Goal: Information Seeking & Learning: Understand process/instructions

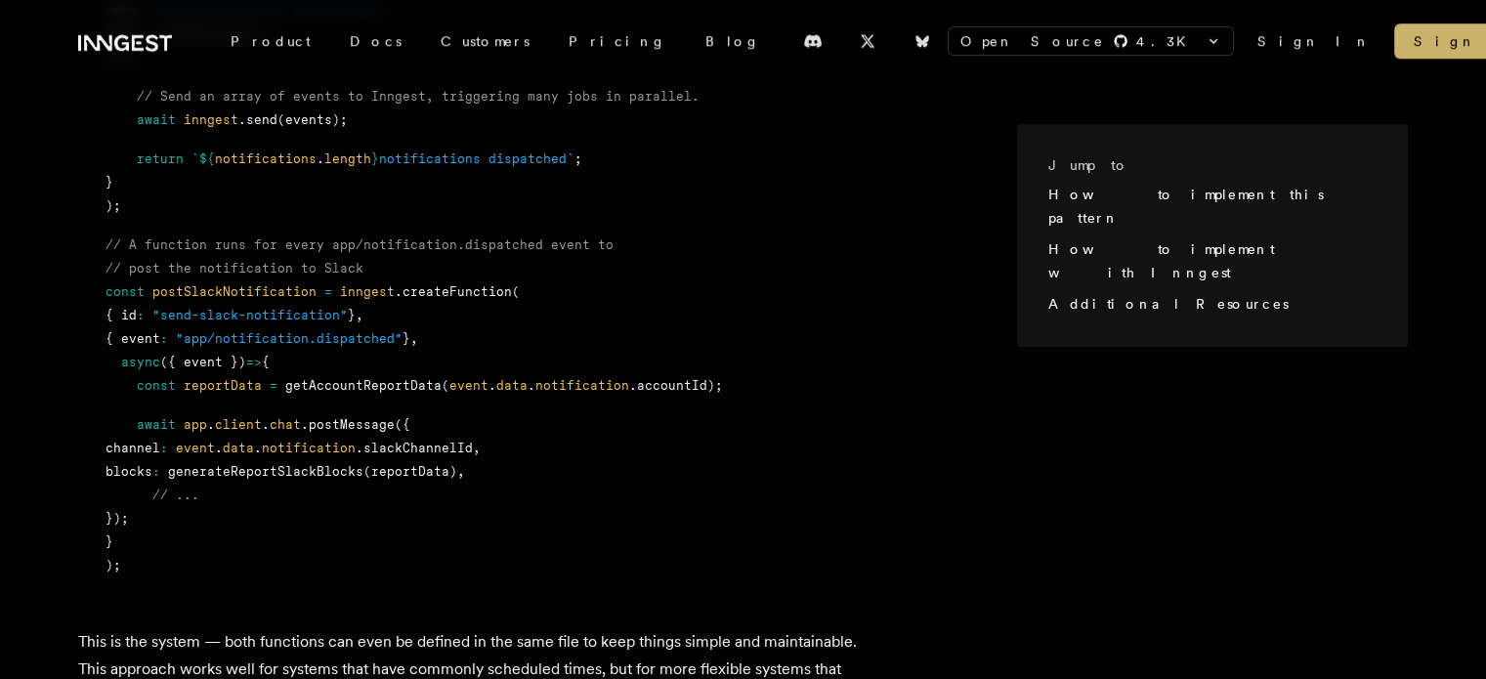
scroll to position [1270, 0]
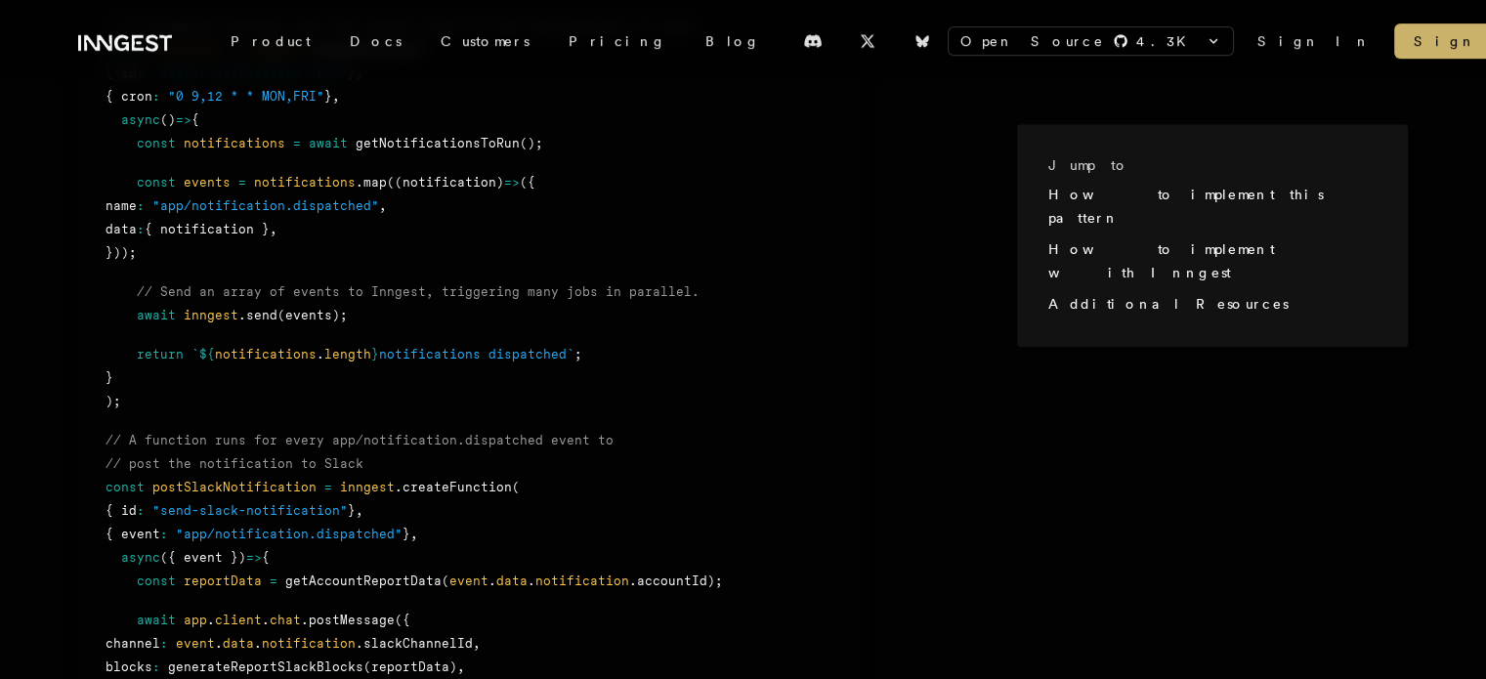
click at [159, 49] on icon at bounding box center [125, 42] width 94 height 23
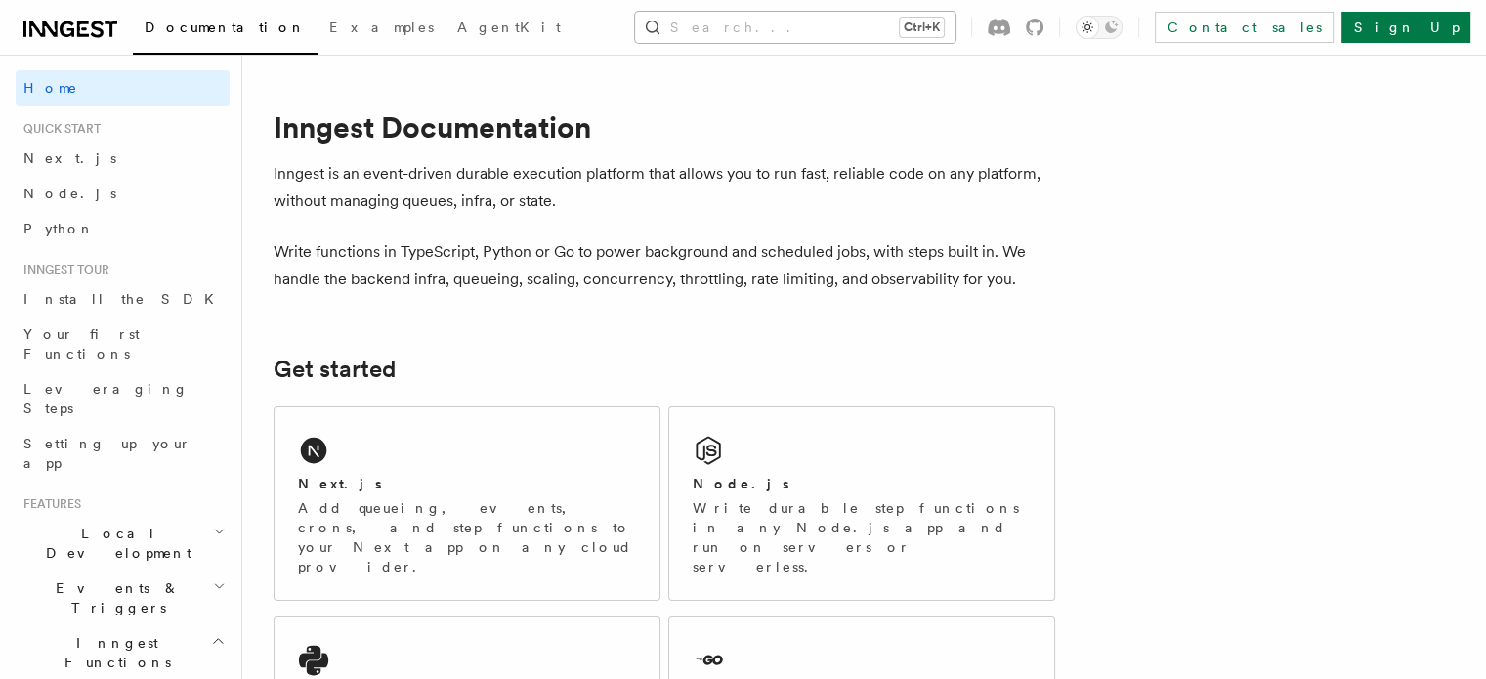
click at [783, 28] on button "Search... Ctrl+K" at bounding box center [795, 27] width 321 height 31
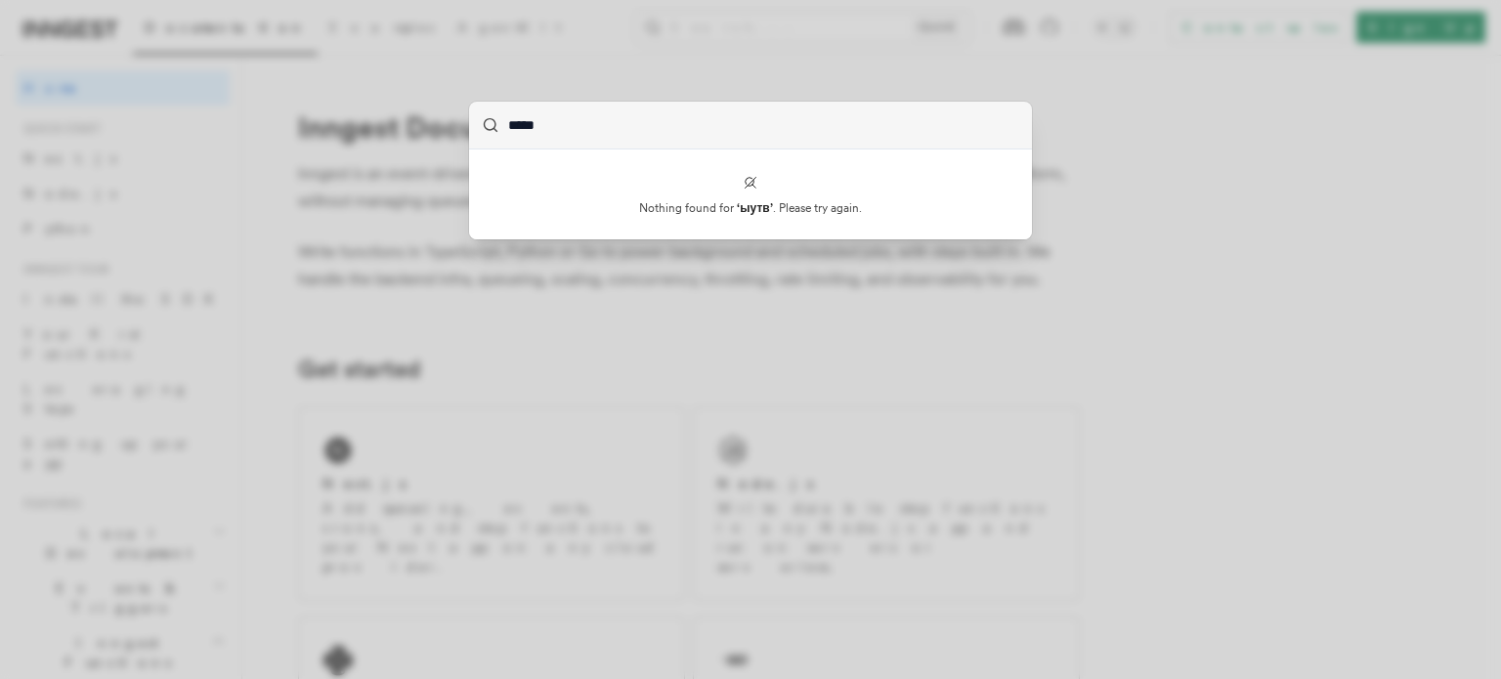
click at [600, 119] on input "****" at bounding box center [750, 125] width 563 height 47
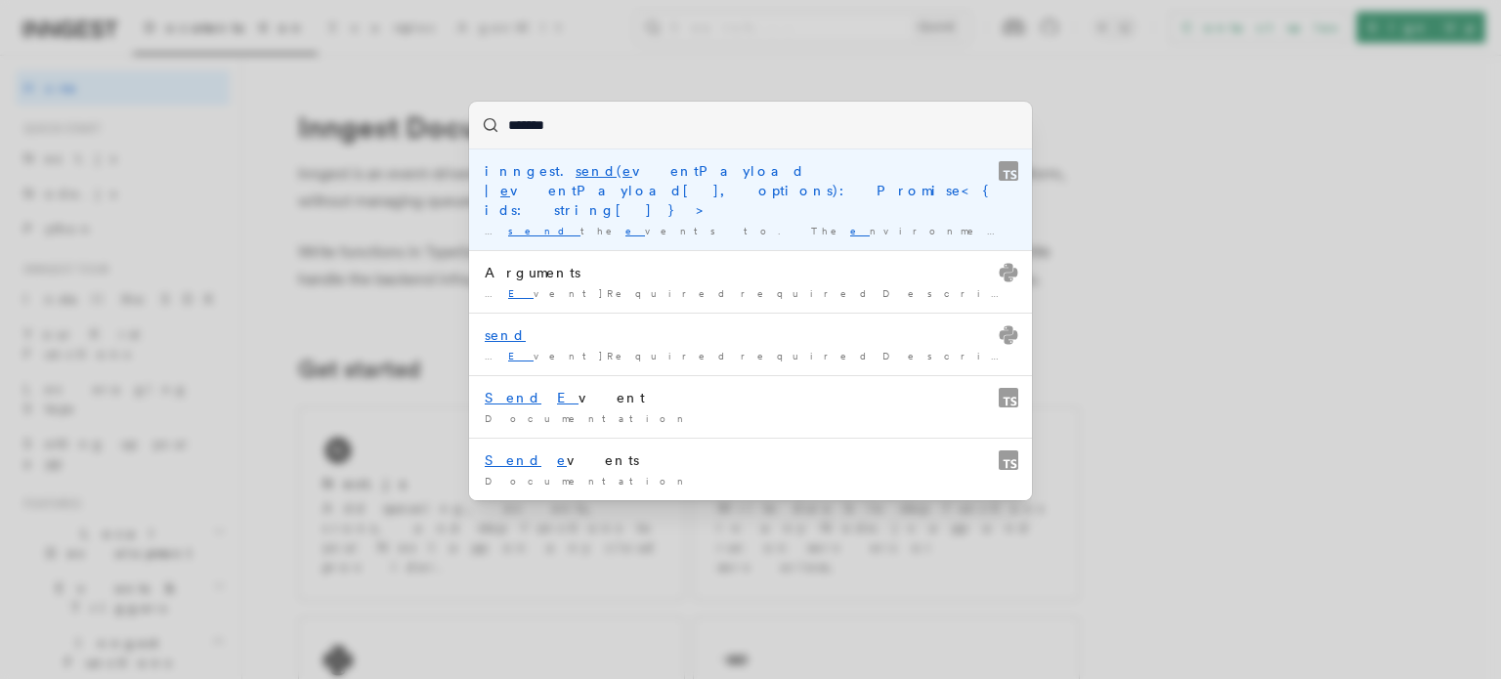
type input "********"
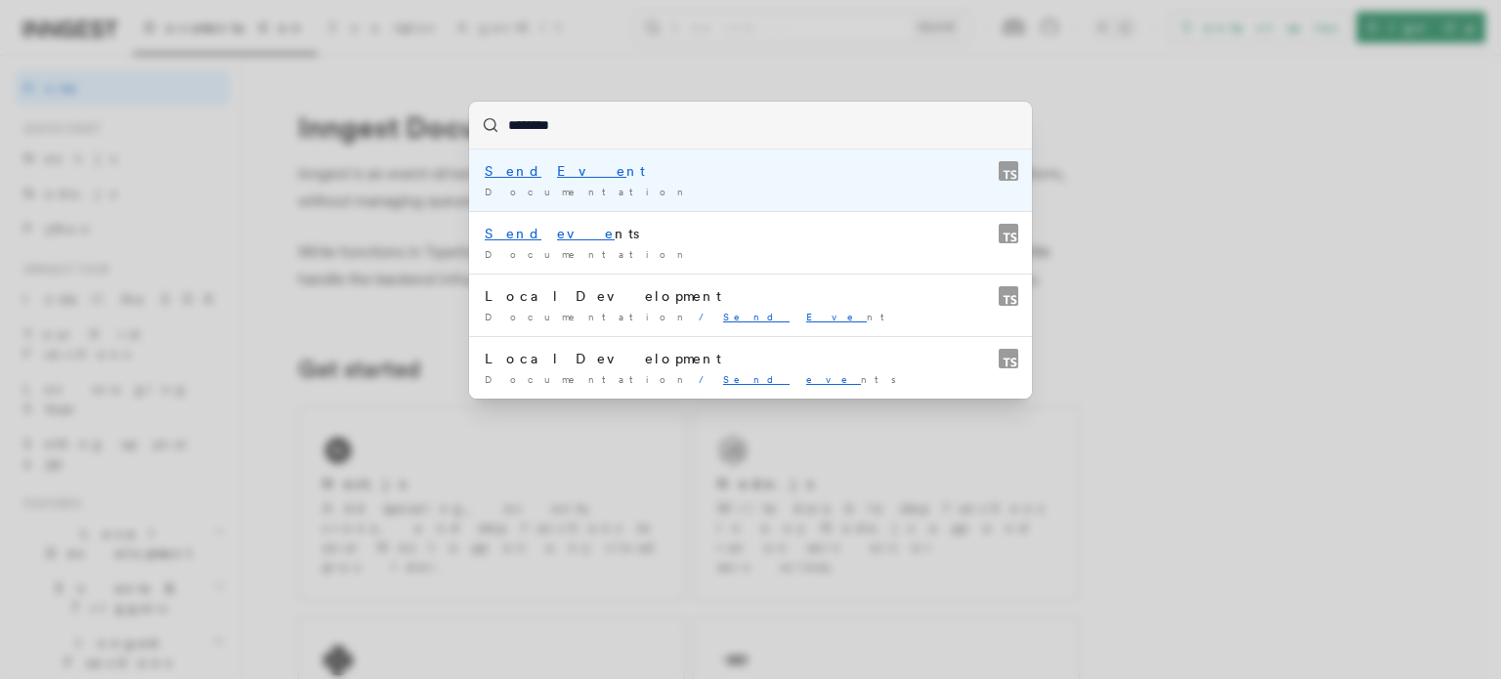
click at [575, 171] on div "Send Eve nt" at bounding box center [751, 171] width 532 height 20
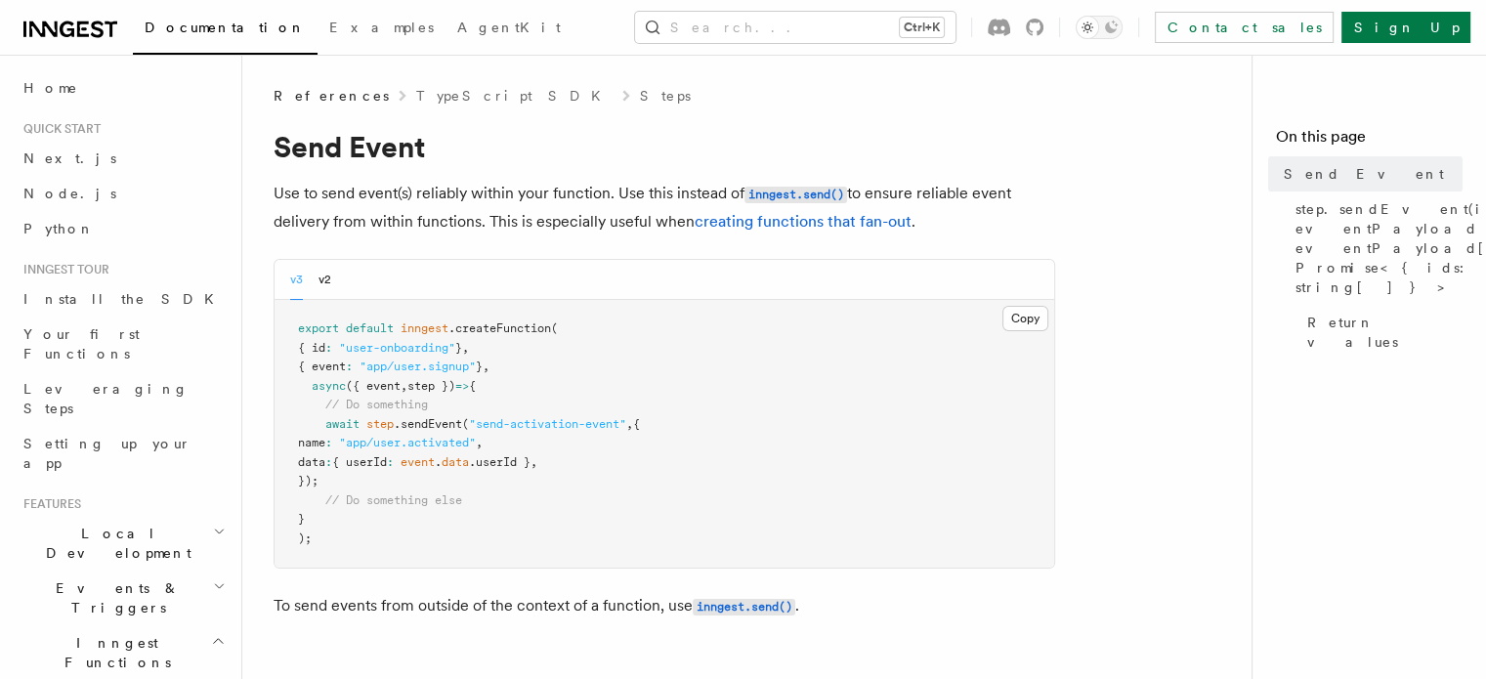
click at [285, 197] on p "Use to send event(s) reliably within your function. Use this instead of inngest…" at bounding box center [665, 208] width 782 height 56
drag, startPoint x: 285, startPoint y: 197, endPoint x: 442, endPoint y: 195, distance: 156.4
click at [449, 195] on p "Use to send event(s) reliably within your function. Use this instead of inngest…" at bounding box center [665, 208] width 782 height 56
click at [285, 190] on p "Use to send event(s) reliably within your function. Use this instead of inngest…" at bounding box center [665, 208] width 782 height 56
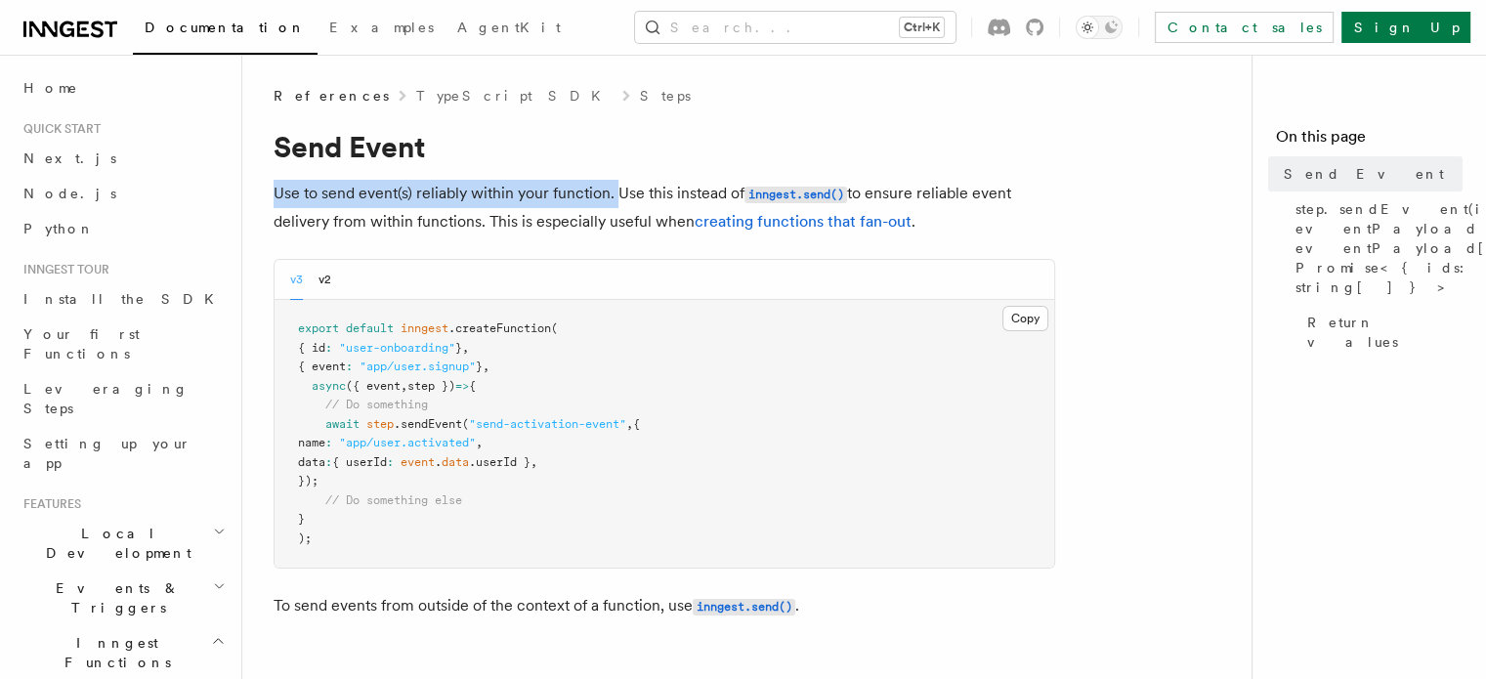
drag, startPoint x: 285, startPoint y: 190, endPoint x: 612, endPoint y: 200, distance: 326.6
click at [612, 200] on p "Use to send event(s) reliably within your function. Use this instead of inngest…" at bounding box center [665, 208] width 782 height 56
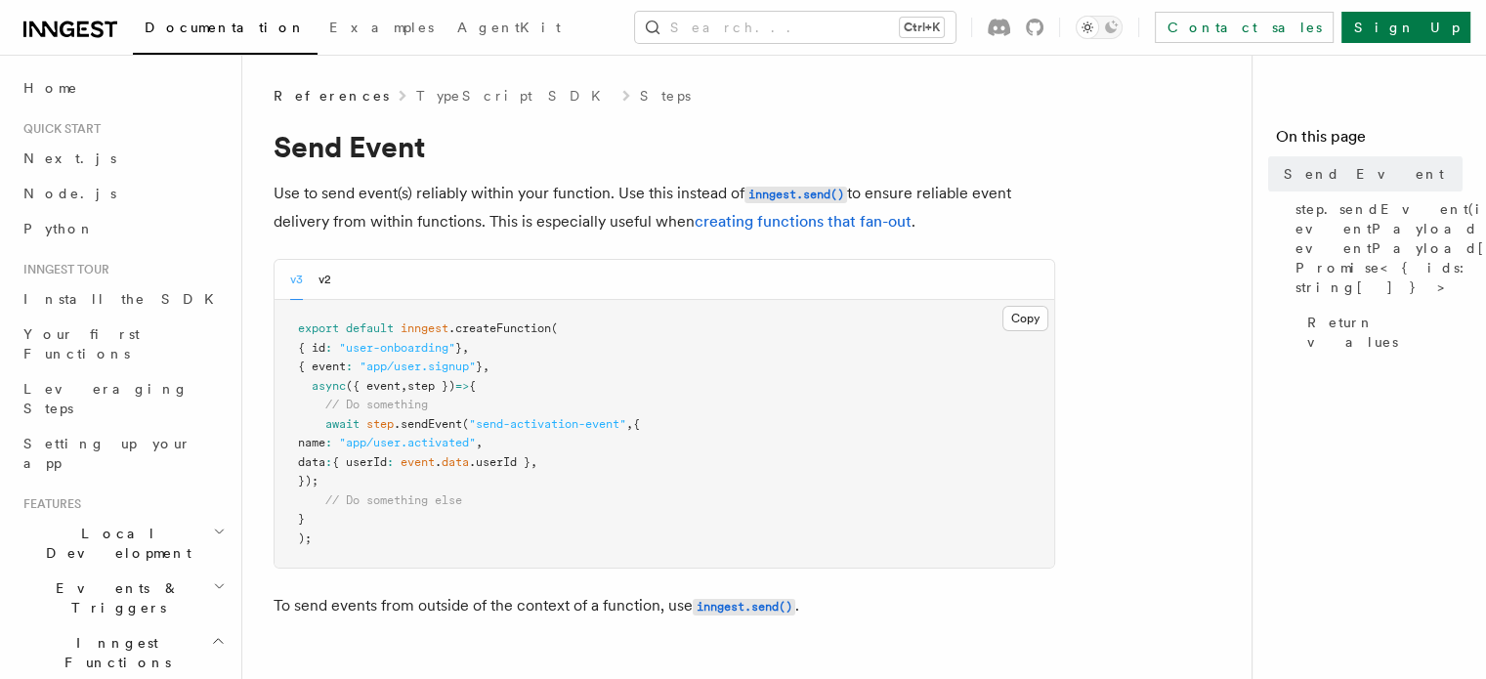
click at [629, 193] on p "Use to send event(s) reliably within your function. Use this instead of inngest…" at bounding box center [665, 208] width 782 height 56
drag, startPoint x: 629, startPoint y: 193, endPoint x: 730, endPoint y: 194, distance: 100.7
click at [730, 194] on p "Use to send event(s) reliably within your function. Use this instead of inngest…" at bounding box center [665, 208] width 782 height 56
click at [865, 191] on p "Use to send event(s) reliably within your function. Use this instead of inngest…" at bounding box center [665, 208] width 782 height 56
drag, startPoint x: 865, startPoint y: 191, endPoint x: 977, endPoint y: 196, distance: 112.5
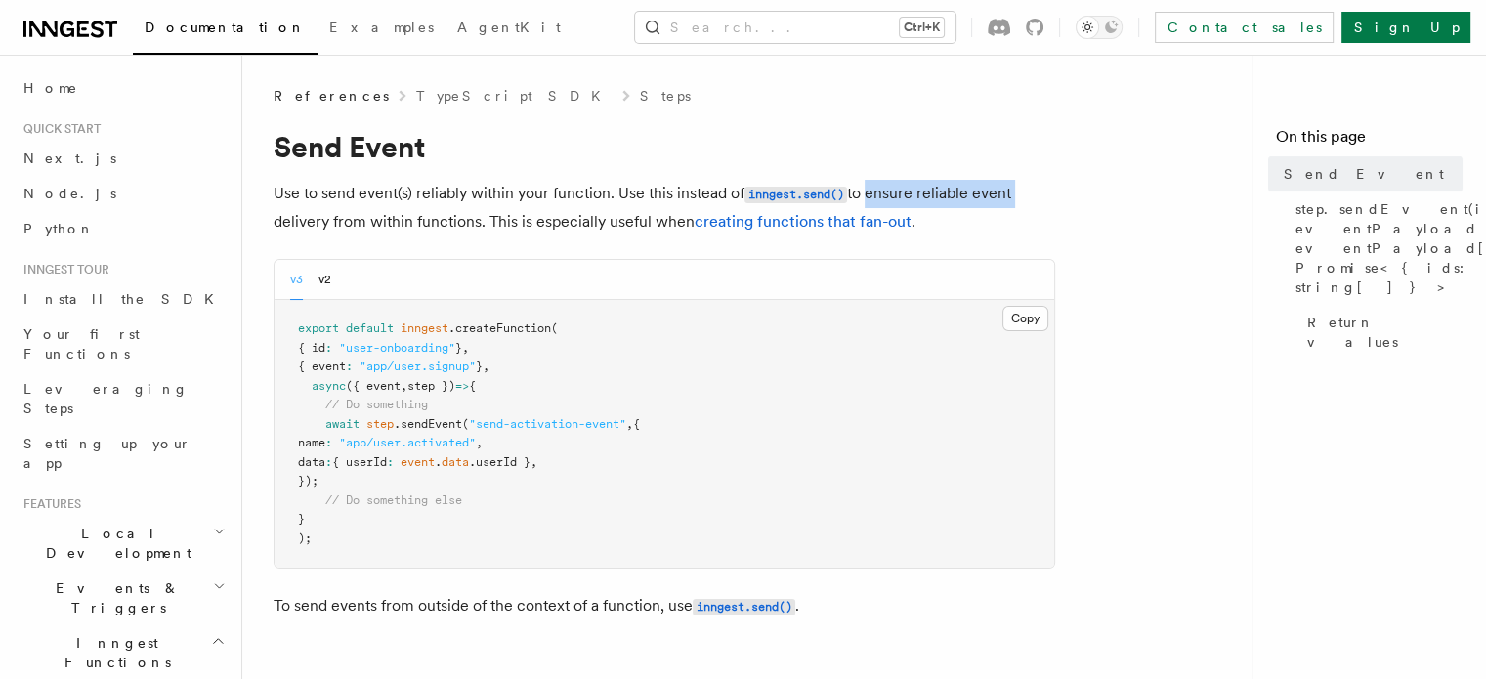
click at [977, 196] on p "Use to send event(s) reliably within your function. Use this instead of inngest…" at bounding box center [665, 208] width 782 height 56
click at [309, 222] on p "Use to send event(s) reliably within your function. Use this instead of inngest…" at bounding box center [665, 208] width 782 height 56
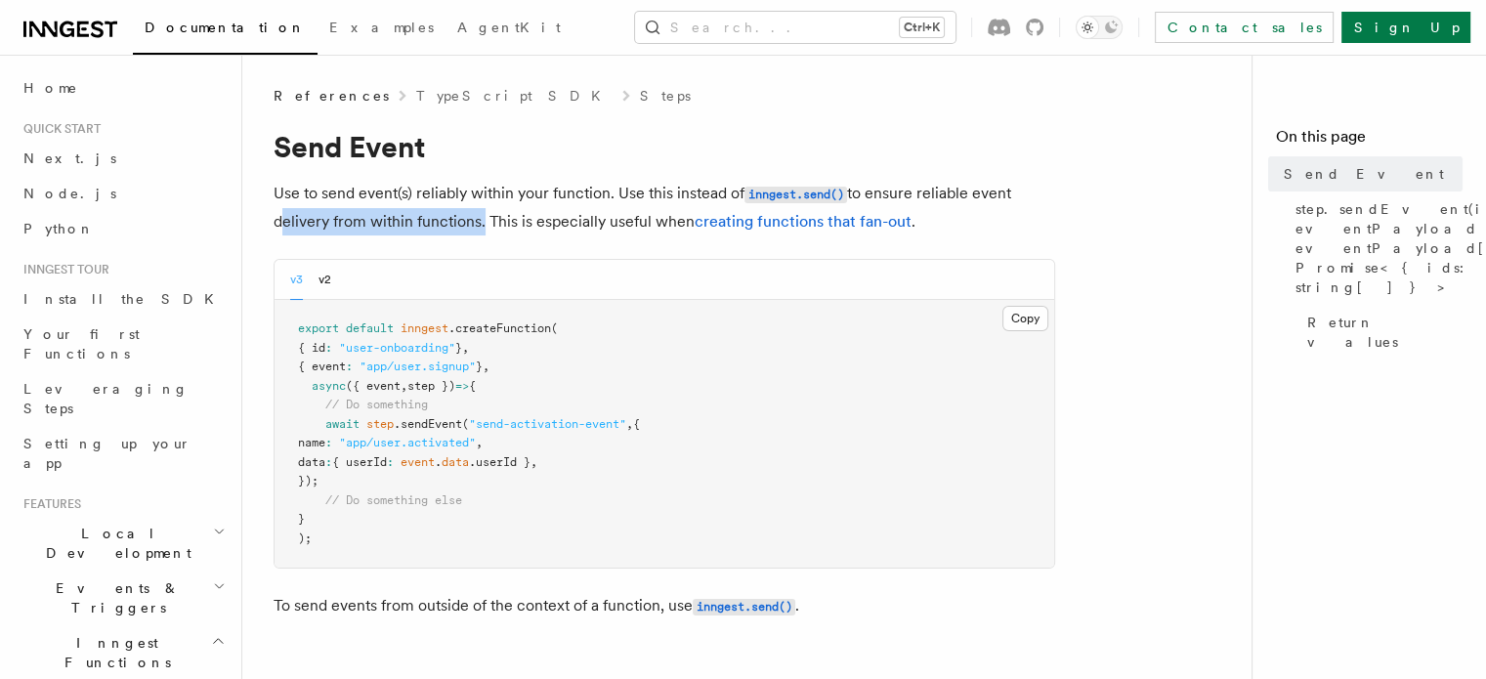
drag, startPoint x: 309, startPoint y: 222, endPoint x: 450, endPoint y: 220, distance: 140.7
click at [450, 220] on p "Use to send event(s) reliably within your function. Use this instead of inngest…" at bounding box center [665, 208] width 782 height 56
click at [449, 220] on p "Use to send event(s) reliably within your function. Use this instead of inngest…" at bounding box center [665, 208] width 782 height 56
drag, startPoint x: 449, startPoint y: 220, endPoint x: 322, endPoint y: 224, distance: 126.1
click at [323, 224] on p "Use to send event(s) reliably within your function. Use this instead of inngest…" at bounding box center [665, 208] width 782 height 56
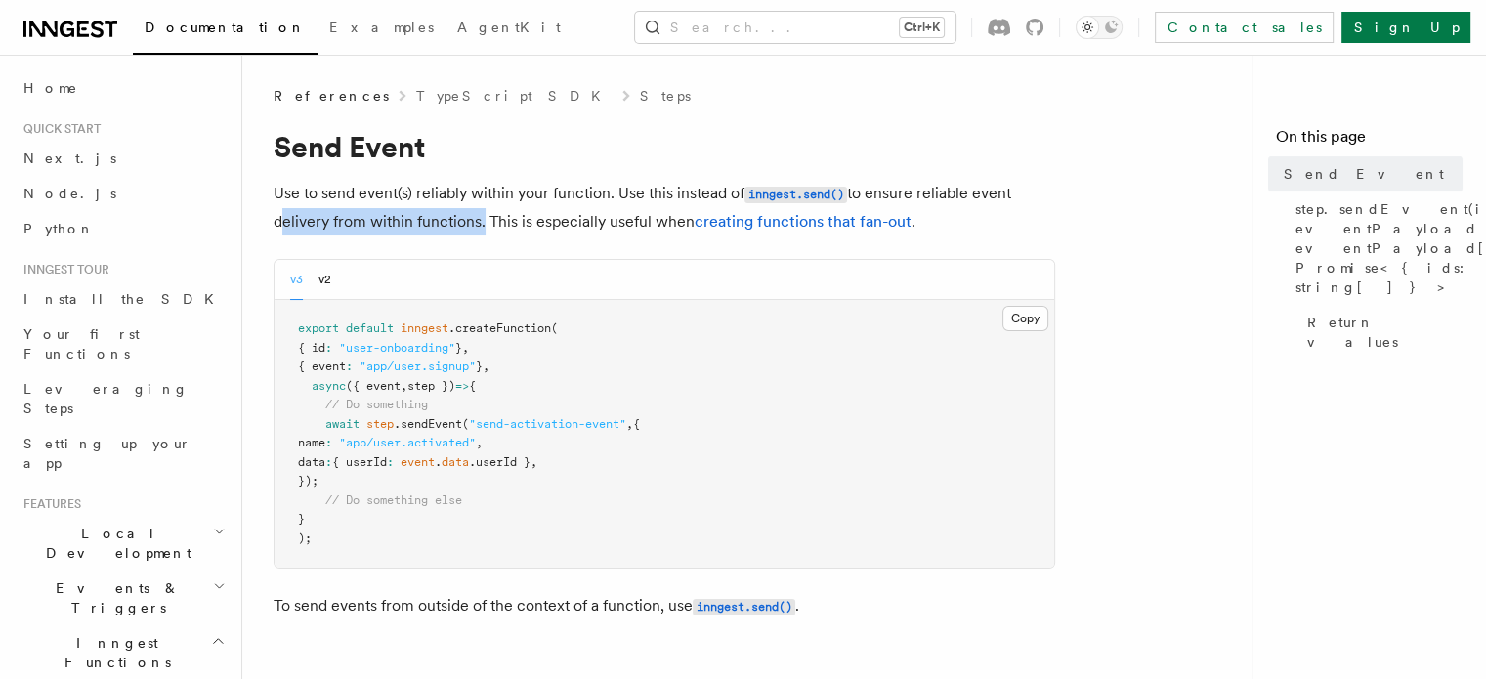
click at [463, 220] on p "Use to send event(s) reliably within your function. Use this instead of inngest…" at bounding box center [665, 208] width 782 height 56
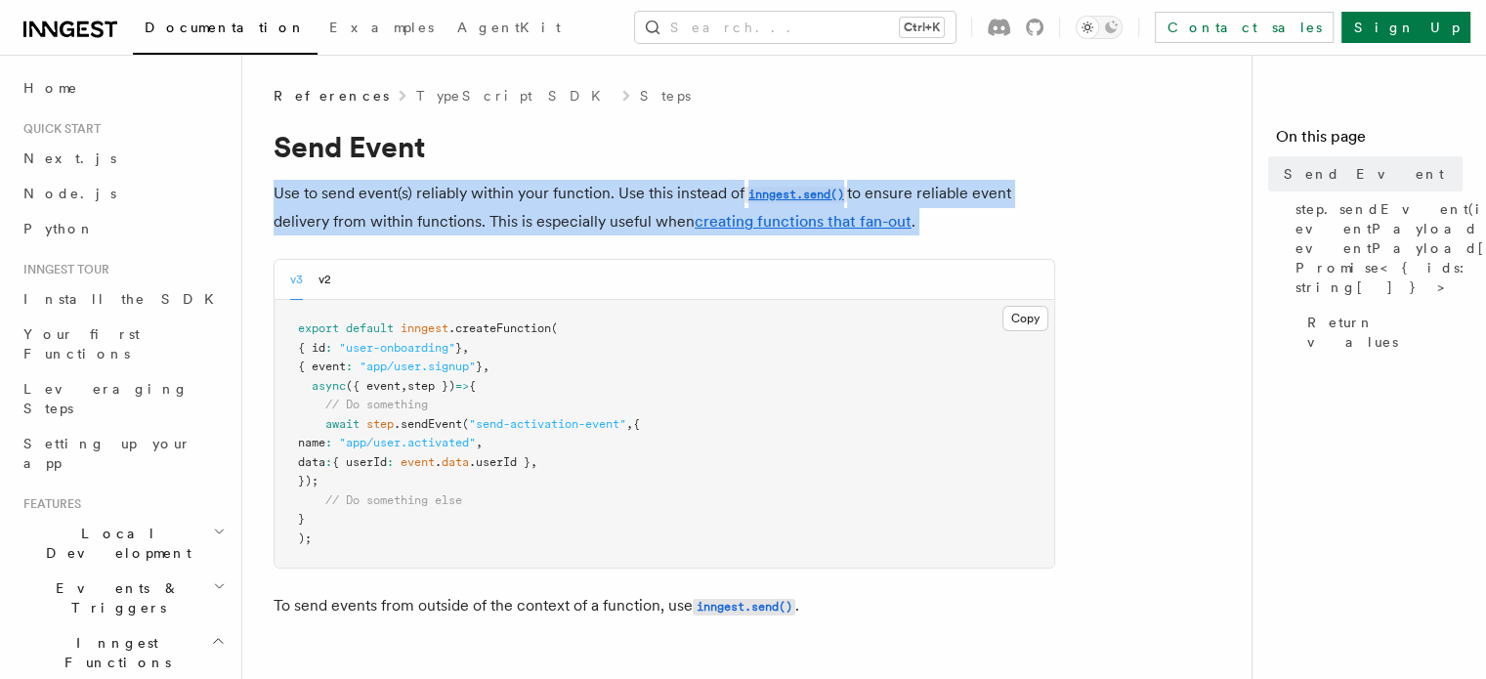
click at [463, 220] on p "Use to send event(s) reliably within your function. Use this instead of inngest…" at bounding box center [665, 208] width 782 height 56
click at [510, 207] on p "Use to send event(s) reliably within your function. Use this instead of inngest…" at bounding box center [665, 208] width 782 height 56
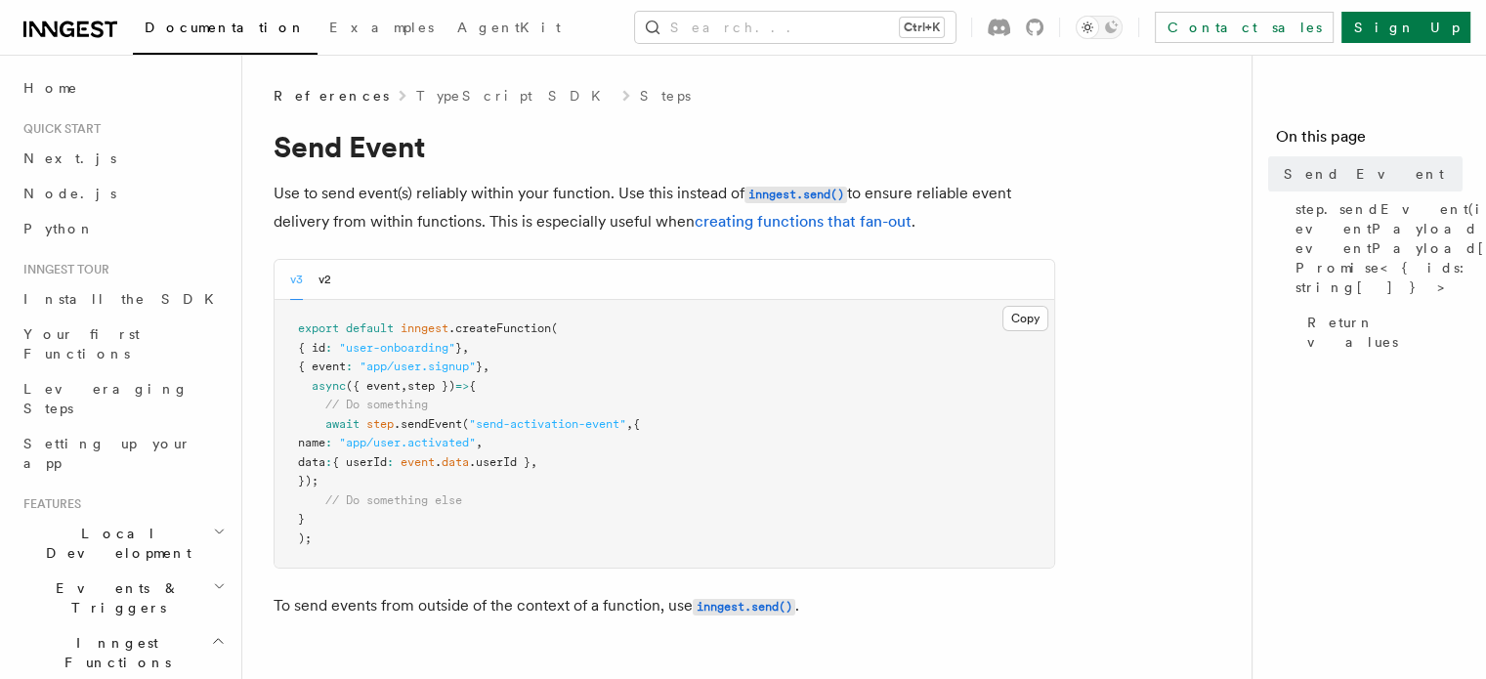
scroll to position [195, 0]
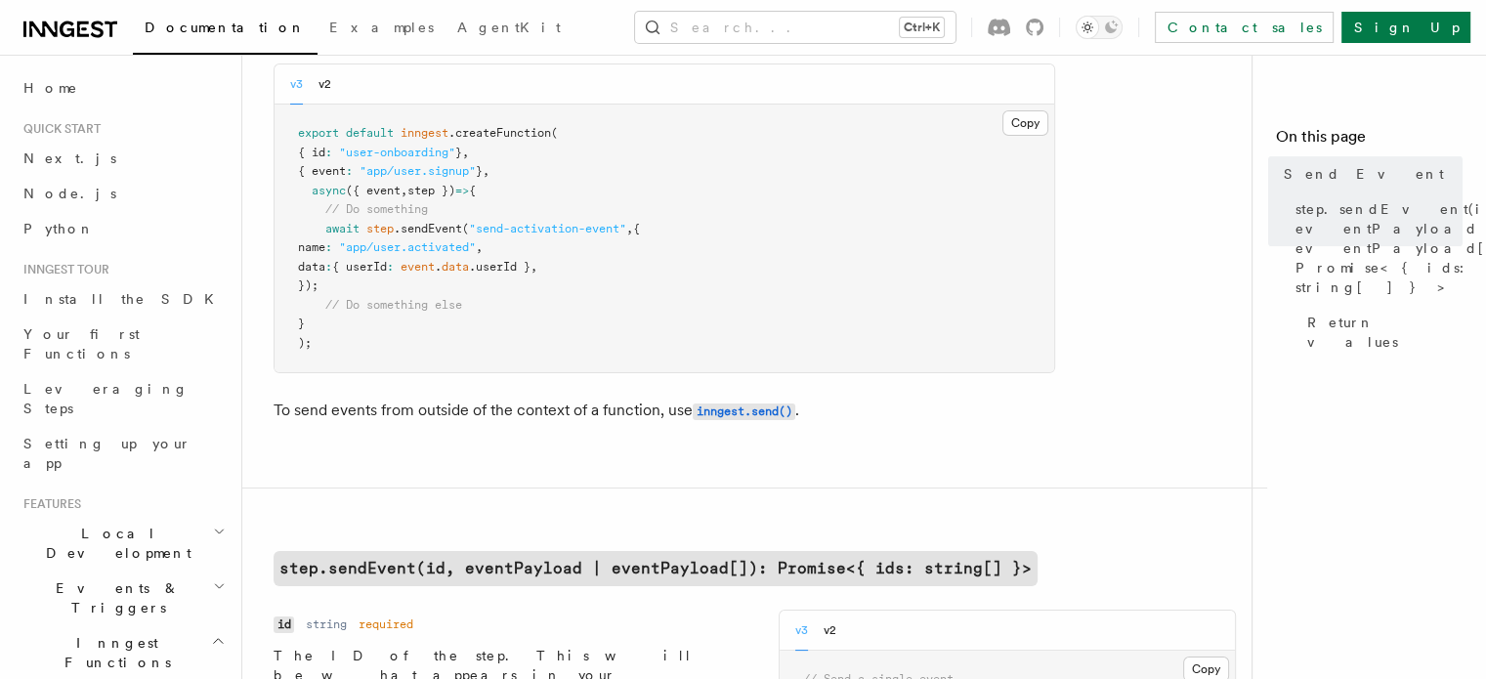
click at [280, 409] on p "To send events from outside of the context of a function, use inngest.send() ." at bounding box center [665, 411] width 782 height 28
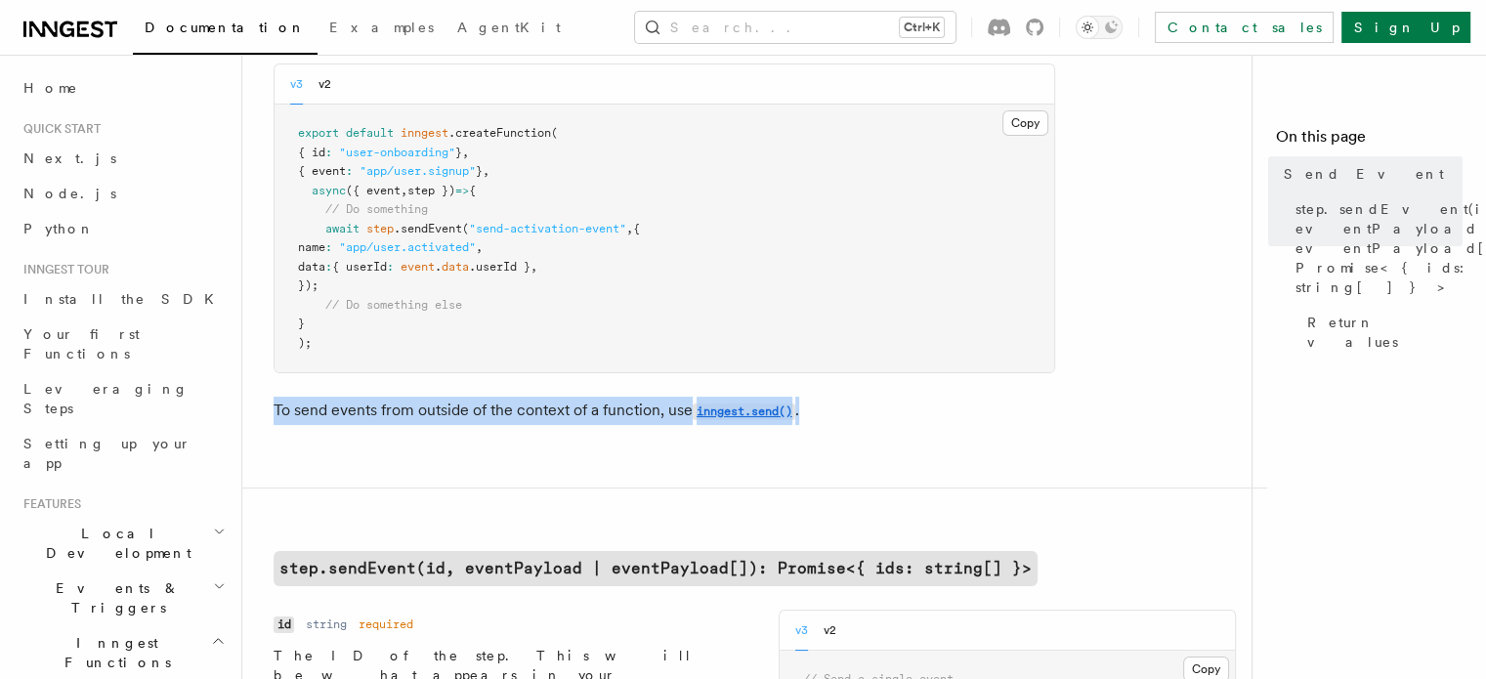
drag, startPoint x: 280, startPoint y: 409, endPoint x: 827, endPoint y: 403, distance: 546.3
click at [827, 403] on p "To send events from outside of the context of a function, use inngest.send() ." at bounding box center [665, 411] width 782 height 28
copy p "To send events from outside of the context of a function, use inngest.send() ."
